Goal: Information Seeking & Learning: Learn about a topic

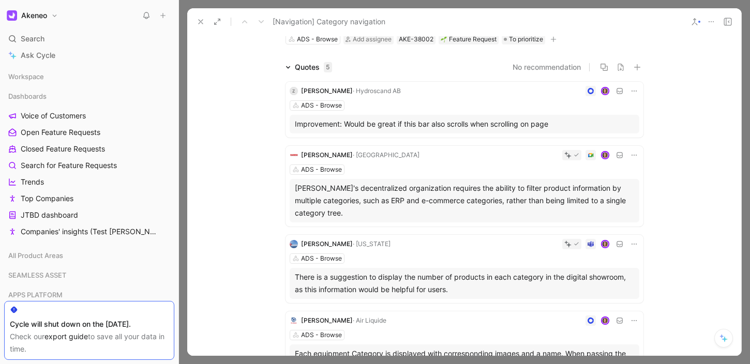
scroll to position [50, 0]
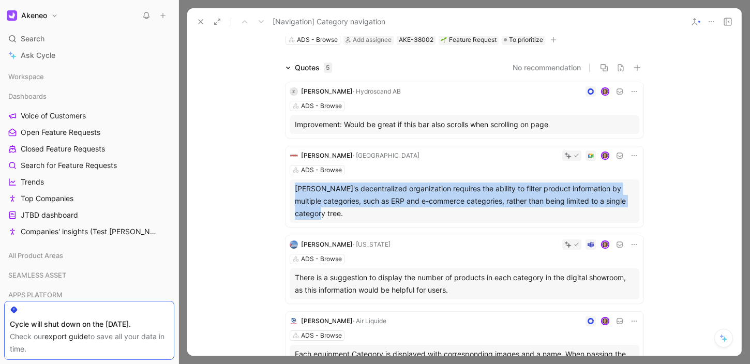
drag, startPoint x: 324, startPoint y: 214, endPoint x: 287, endPoint y: 191, distance: 43.5
click at [290, 191] on div "[PERSON_NAME]'s decentralized organization requires the ability to filter produ…" at bounding box center [465, 200] width 350 height 43
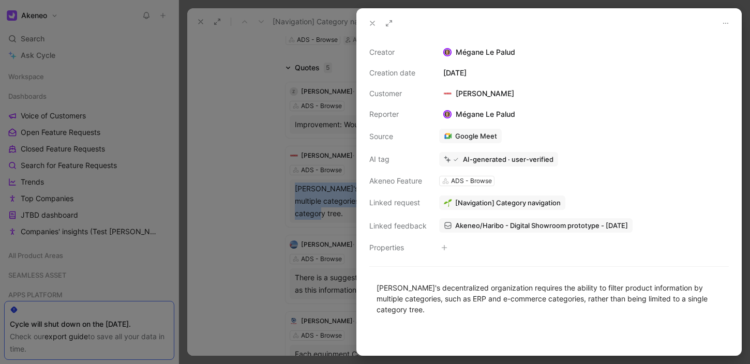
drag, startPoint x: 257, startPoint y: 86, endPoint x: 245, endPoint y: 100, distance: 18.0
click at [257, 89] on div at bounding box center [375, 182] width 750 height 364
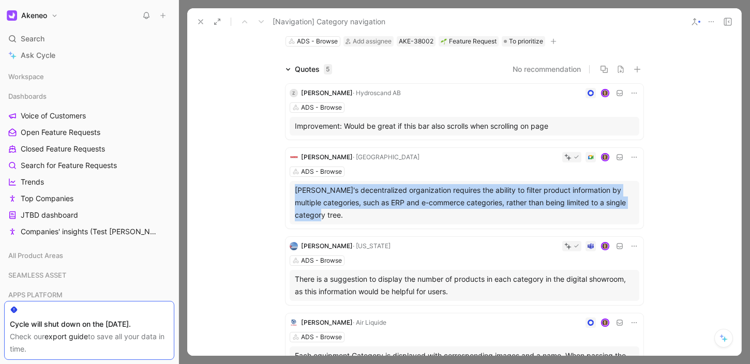
scroll to position [48, 0]
click at [338, 199] on div "[PERSON_NAME]'s decentralized organization requires the ability to filter produ…" at bounding box center [464, 203] width 339 height 37
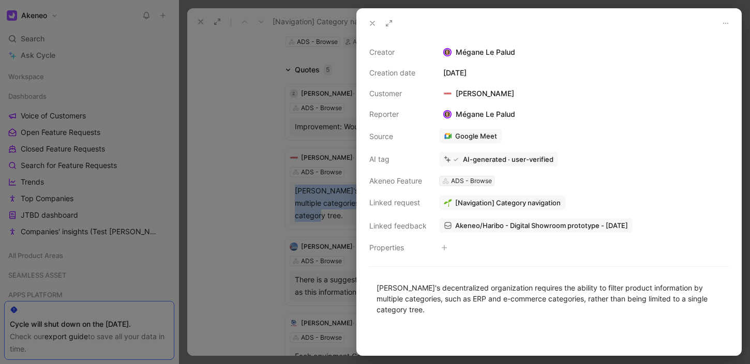
click at [467, 182] on div "ADS - Browse" at bounding box center [471, 181] width 41 height 10
click at [644, 135] on div "Google Meet" at bounding box center [584, 136] width 290 height 15
click at [553, 225] on span "Akeneo/Haribo - Digital Showroom prototype - [DATE]" at bounding box center [541, 225] width 173 height 9
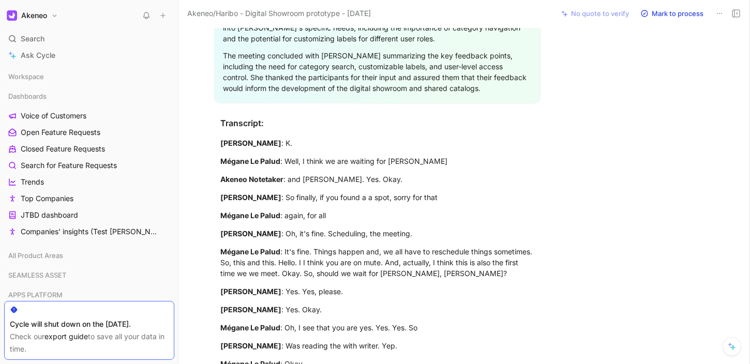
scroll to position [1449, 0]
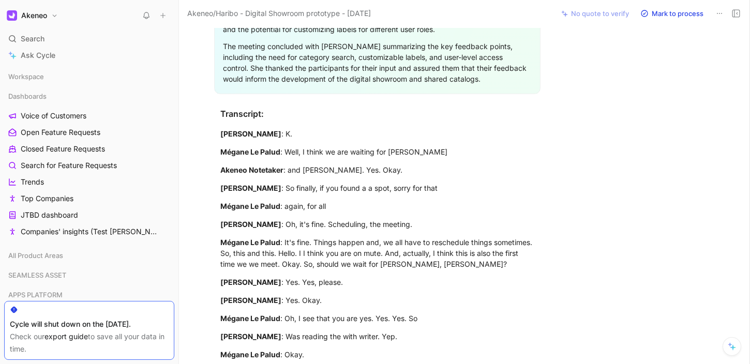
click at [524, 292] on p "[PERSON_NAME] : Yes. Okay." at bounding box center [377, 300] width 353 height 17
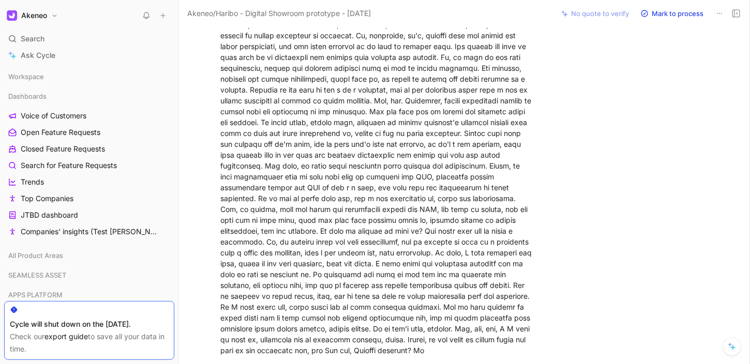
scroll to position [1264, 0]
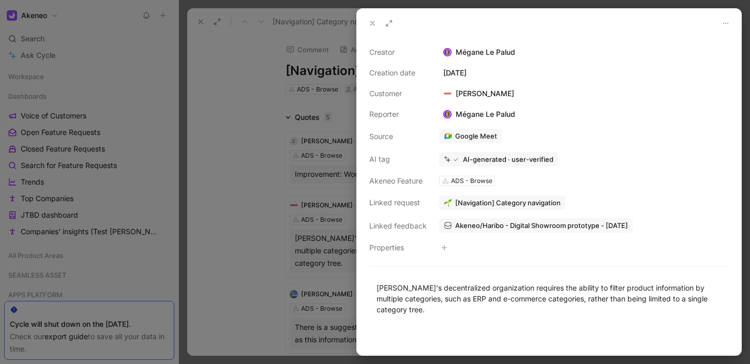
drag, startPoint x: 370, startPoint y: 22, endPoint x: 278, endPoint y: 0, distance: 94.7
click at [370, 23] on icon at bounding box center [372, 23] width 8 height 8
